Goal: Task Accomplishment & Management: Use online tool/utility

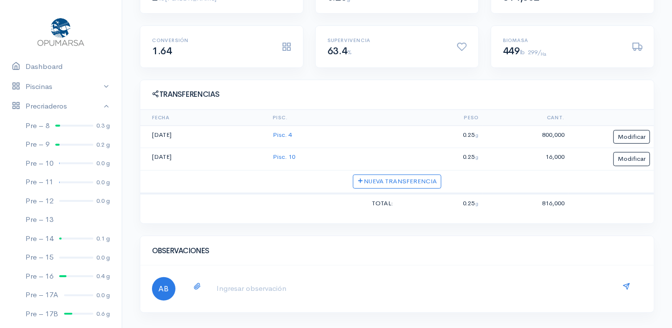
scroll to position [44, 0]
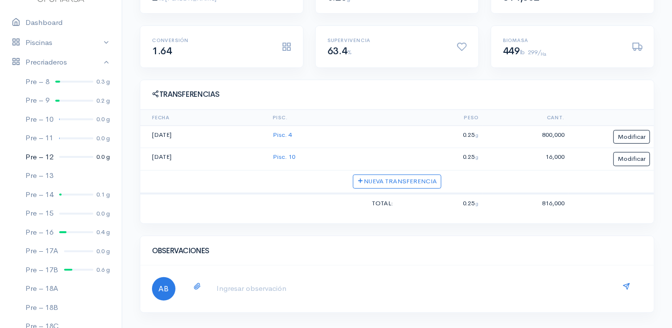
click at [69, 156] on div at bounding box center [76, 157] width 34 height 2
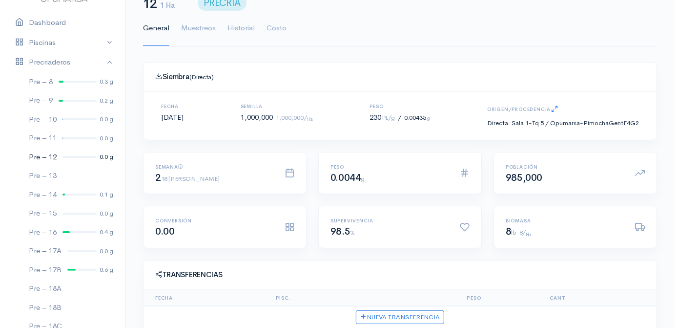
scroll to position [163, 0]
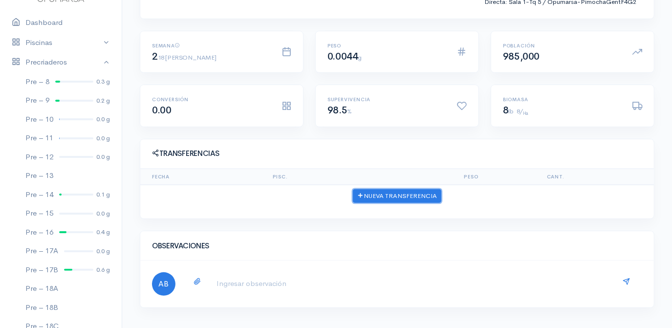
click at [406, 196] on button "Nueva Transferencia" at bounding box center [397, 196] width 88 height 14
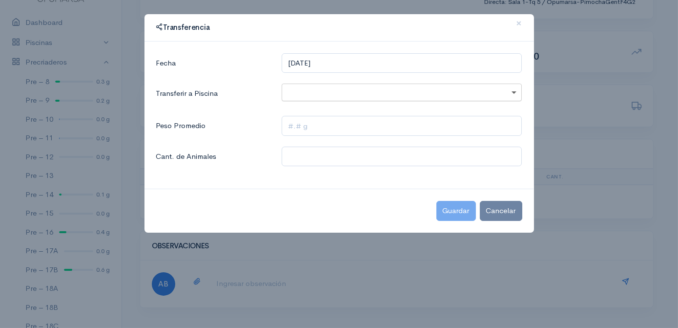
click at [513, 93] on span at bounding box center [515, 92] width 12 height 11
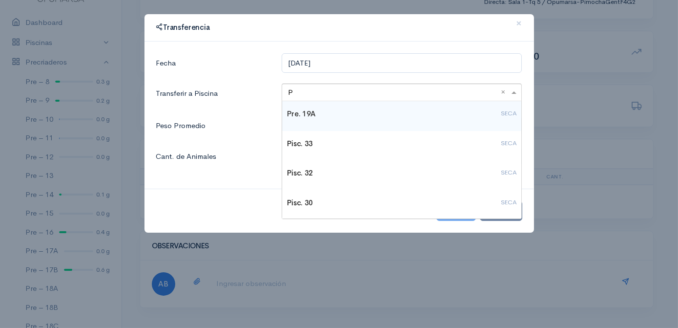
type input "PI"
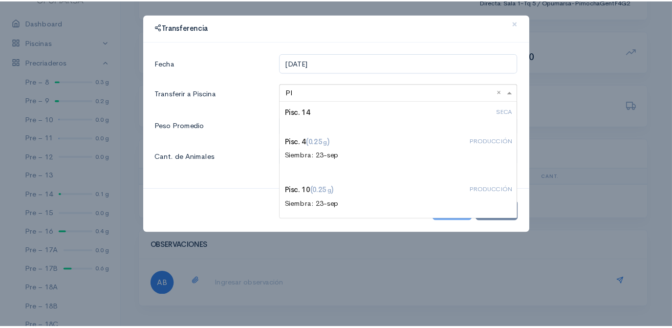
scroll to position [266, 0]
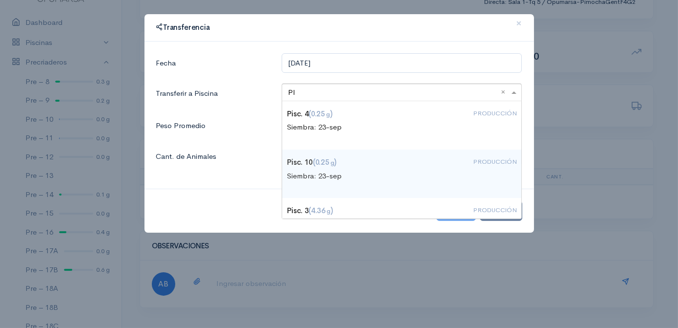
click at [310, 165] on h4 "Pisc. 10 (0.25 g ) PRODUCCIÓN" at bounding box center [402, 162] width 230 height 8
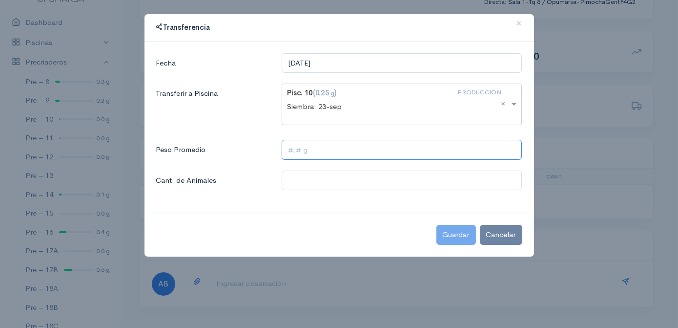
click at [284, 150] on input "text" at bounding box center [402, 150] width 240 height 20
type input "0.25 g"
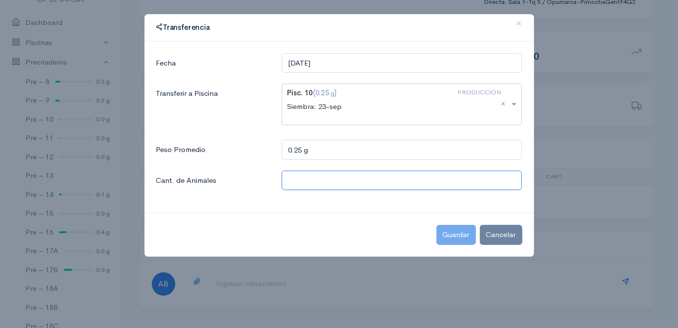
click at [295, 176] on input "text" at bounding box center [402, 180] width 240 height 20
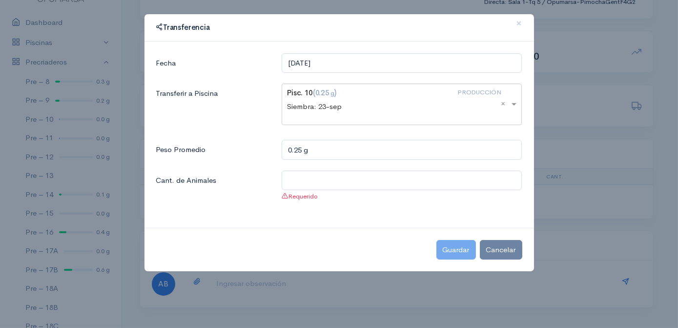
click at [583, 108] on ngb-modal-window "Transferencia × Fecha [DATE] Transferir a Piscina Pisc. 10 (0.25 g ) PRODUCCIÓN…" at bounding box center [339, 164] width 678 height 328
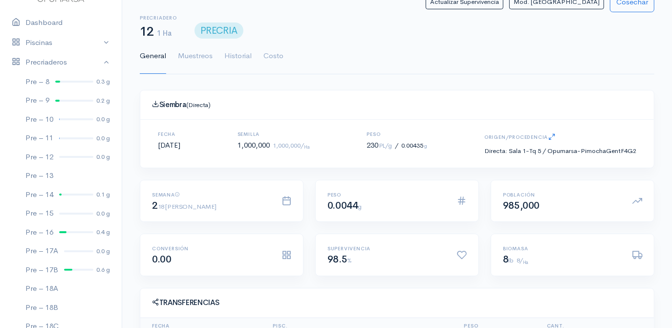
scroll to position [0, 0]
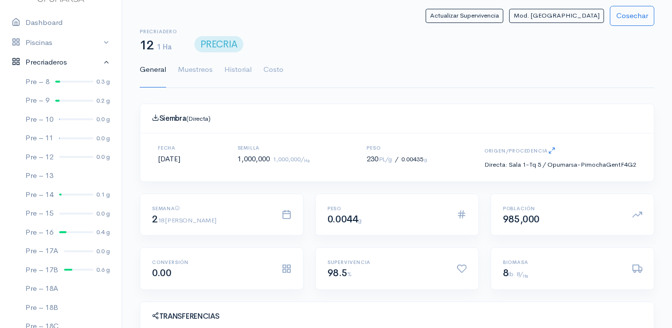
click at [99, 61] on link "Precriaderos" at bounding box center [61, 62] width 122 height 20
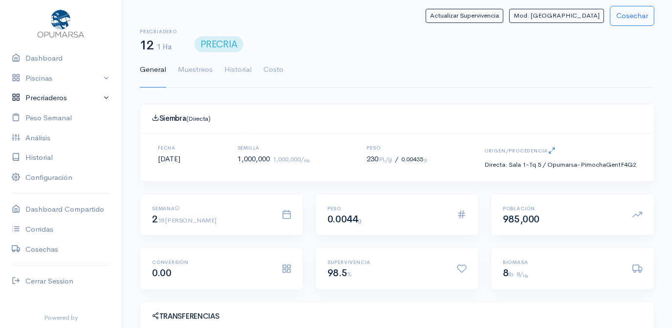
click at [52, 100] on link "Precriaderos" at bounding box center [61, 98] width 122 height 20
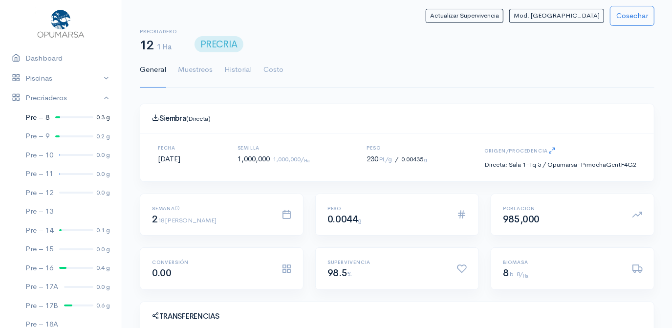
click at [69, 116] on div at bounding box center [74, 117] width 38 height 2
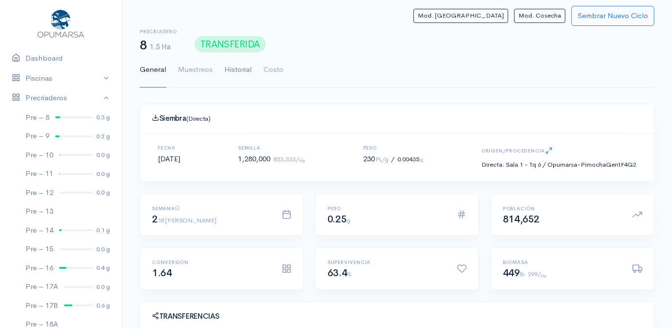
click at [244, 71] on link "Historial" at bounding box center [237, 69] width 27 height 35
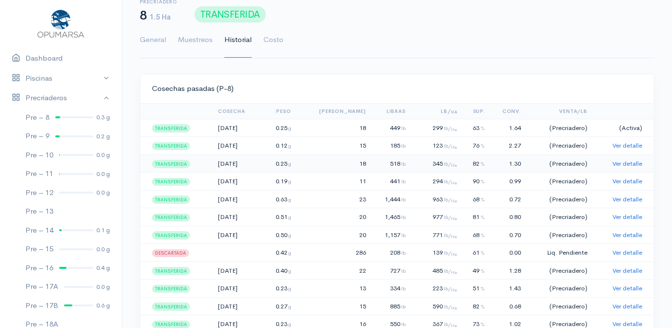
scroll to position [44, 0]
